Goal: Find specific page/section: Find specific page/section

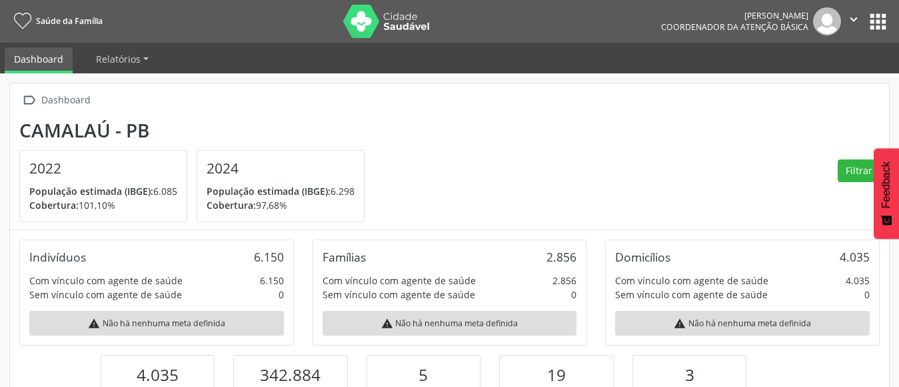
click at [881, 29] on button "apps" at bounding box center [878, 21] width 23 height 23
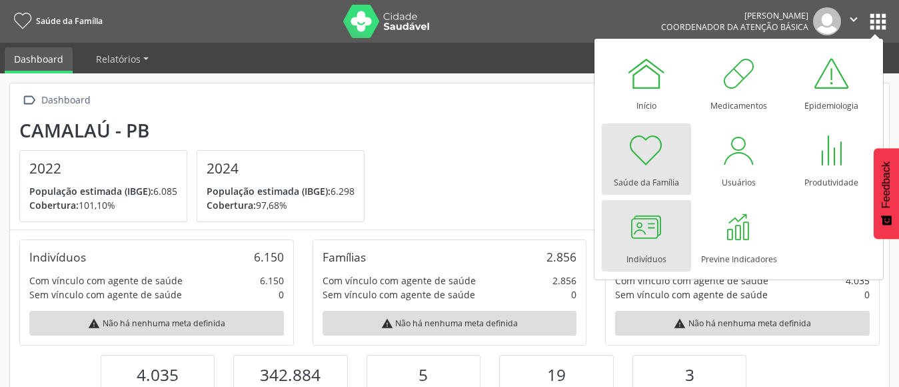
click at [656, 235] on div at bounding box center [647, 227] width 40 height 40
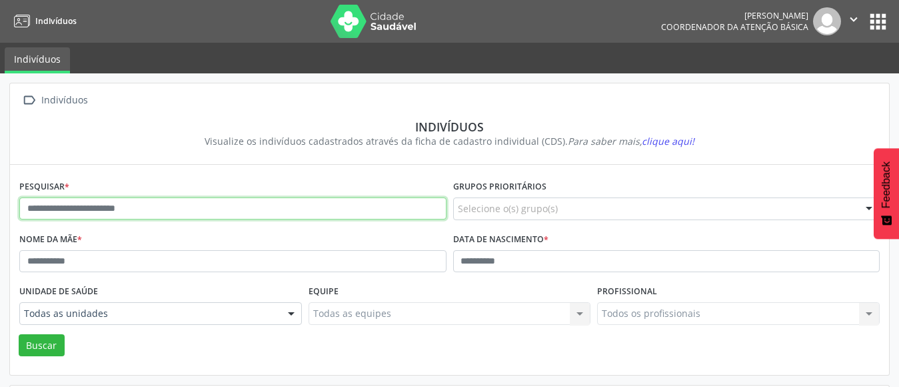
click at [323, 203] on input "text" at bounding box center [232, 208] width 427 height 23
type input "**********"
click at [19, 334] on button "Buscar" at bounding box center [42, 345] width 46 height 23
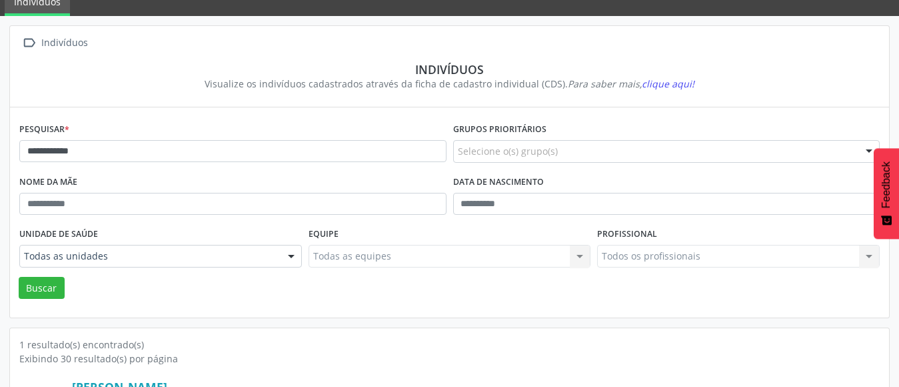
scroll to position [157, 0]
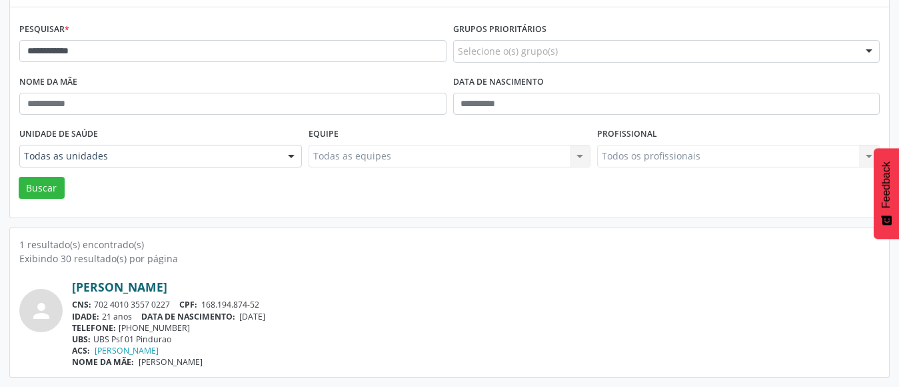
click at [129, 289] on link "Antonio Neto Alves do Nascimento" at bounding box center [119, 286] width 95 height 15
